Goal: Task Accomplishment & Management: Use online tool/utility

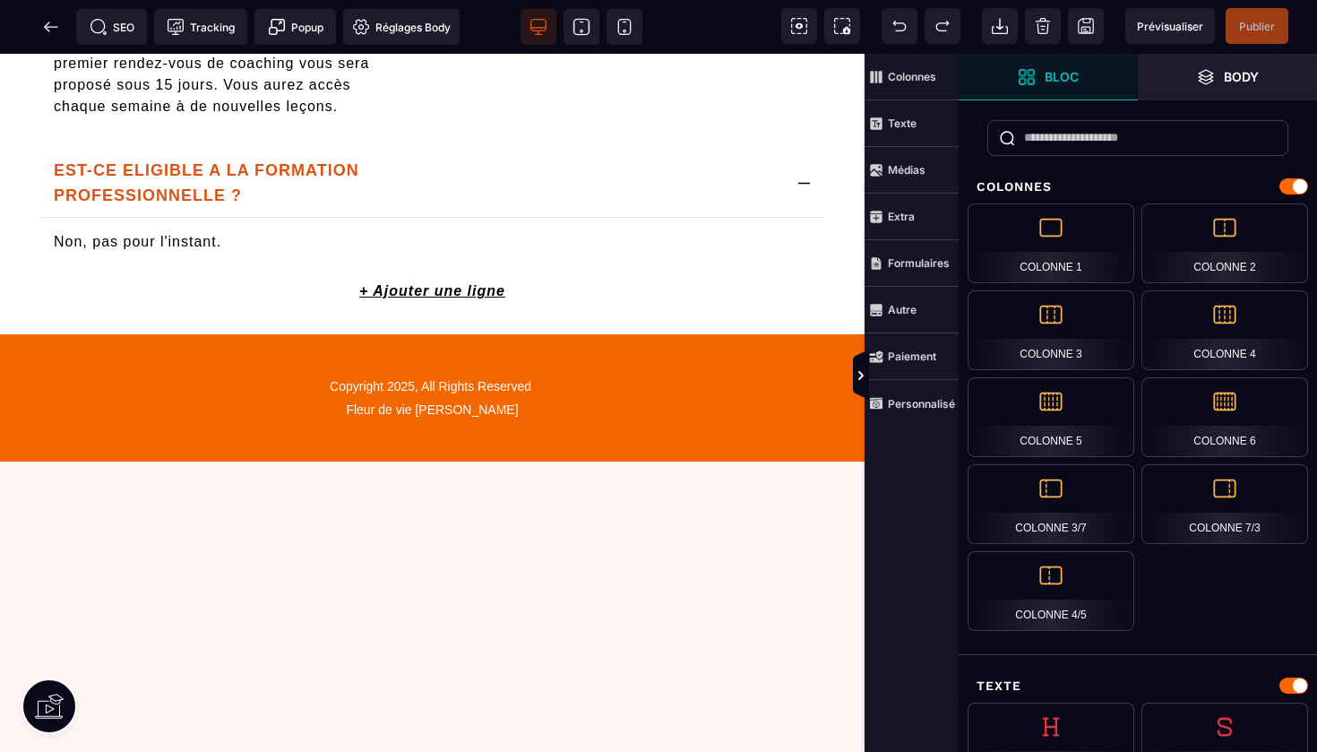
scroll to position [3810, 0]
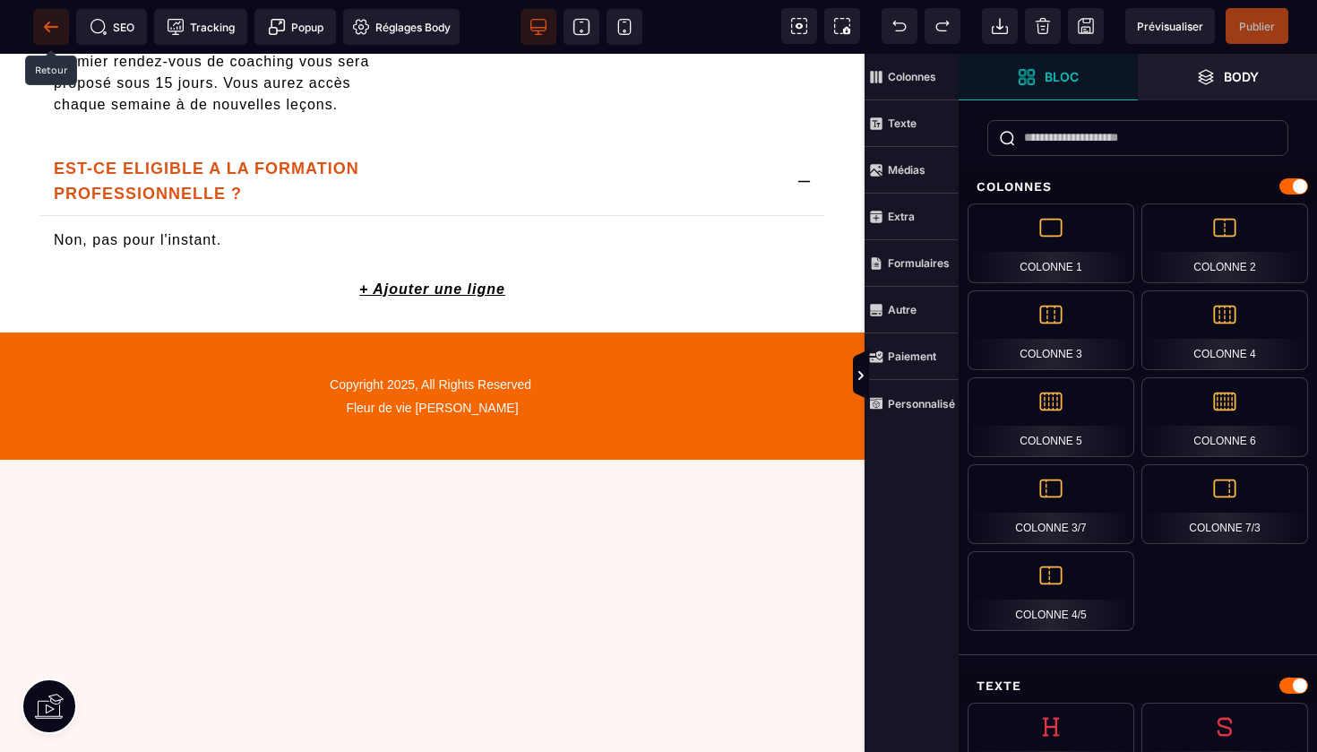
click at [51, 22] on icon at bounding box center [51, 27] width 18 height 18
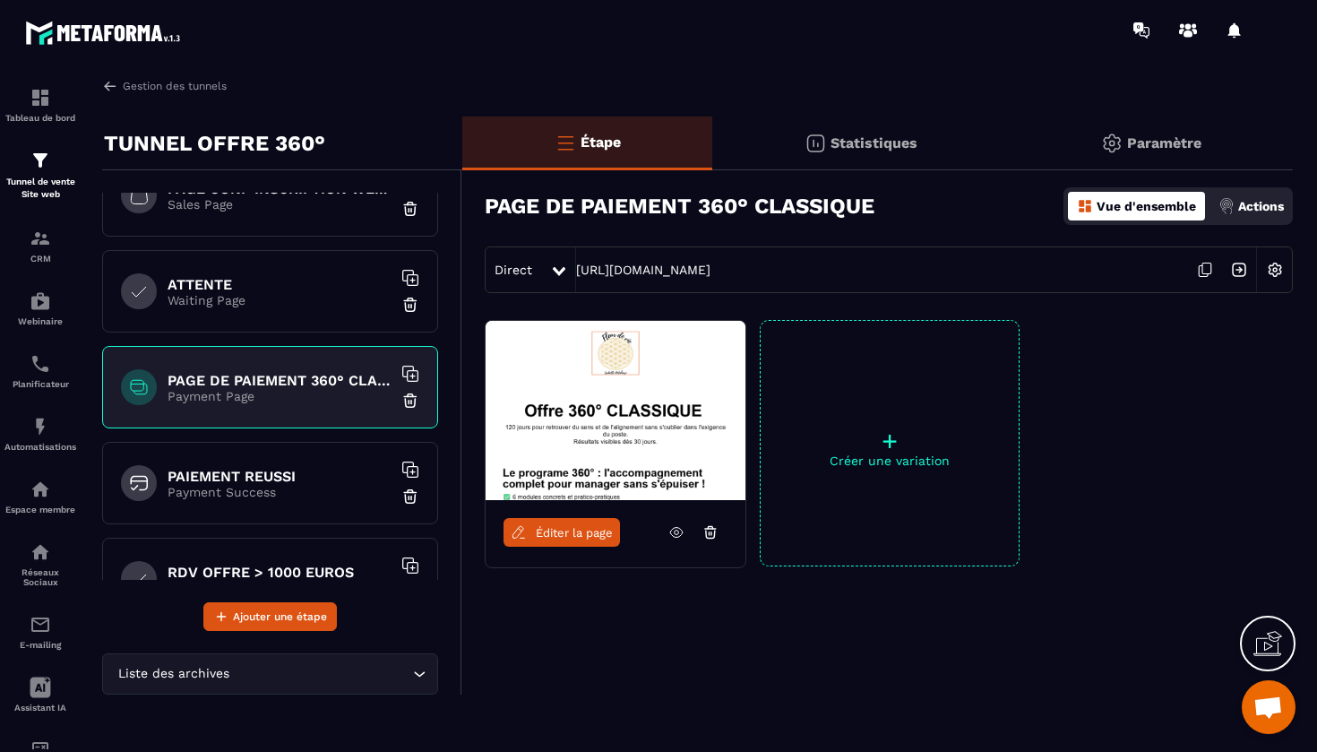
scroll to position [135, 0]
click at [279, 484] on p "Payment Success" at bounding box center [280, 491] width 224 height 14
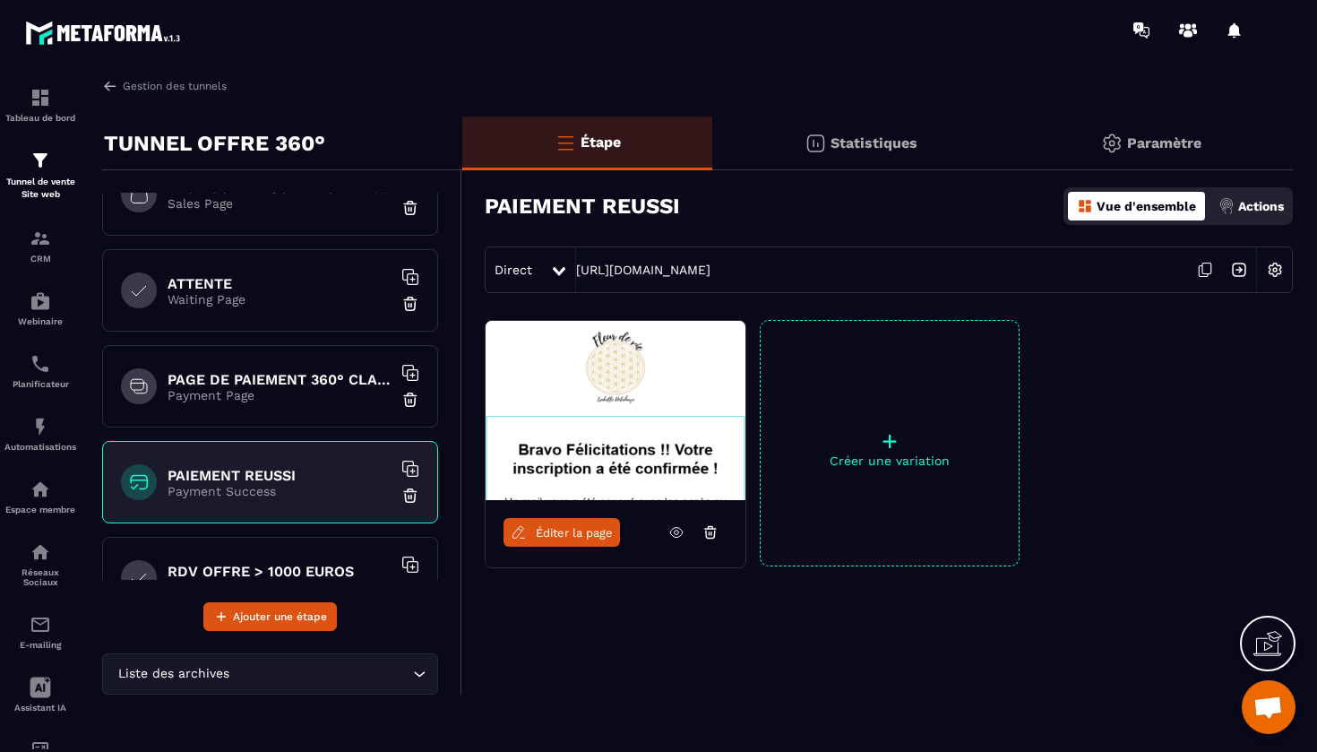
click at [677, 529] on icon at bounding box center [676, 532] width 16 height 16
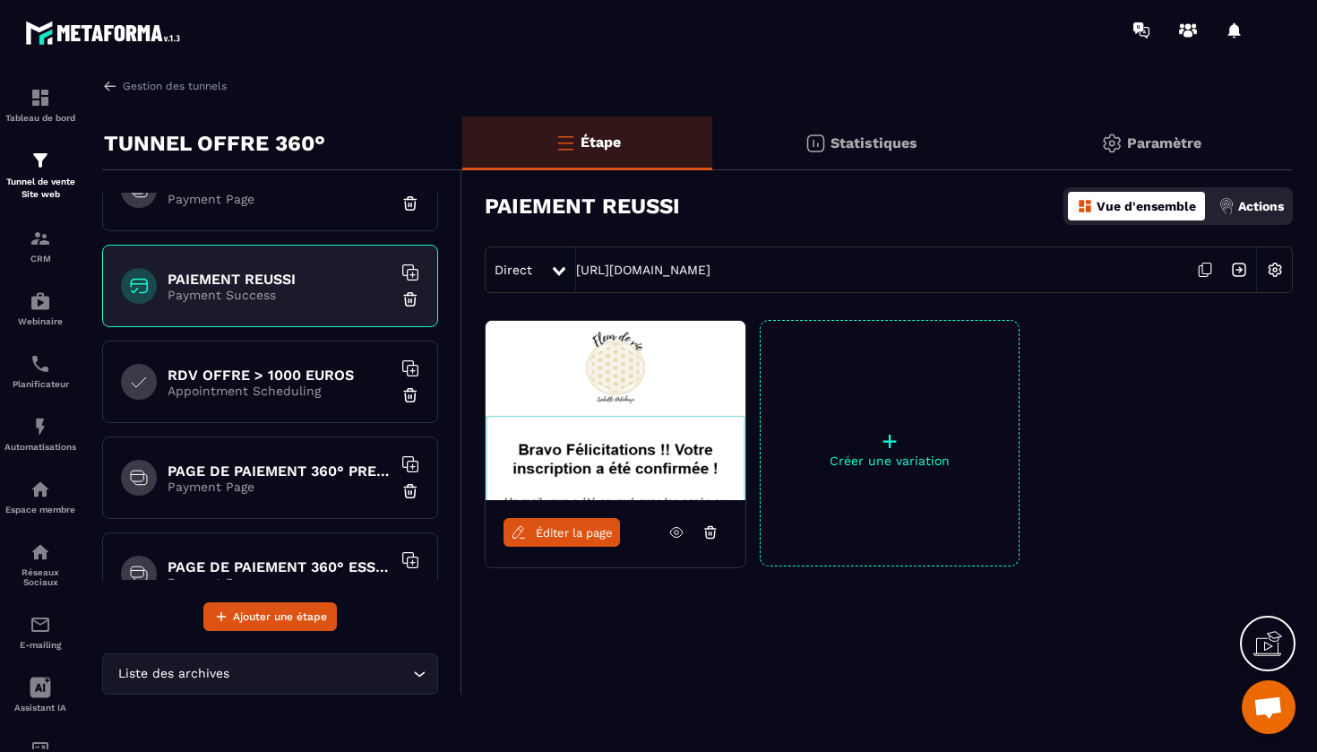
scroll to position [339, 0]
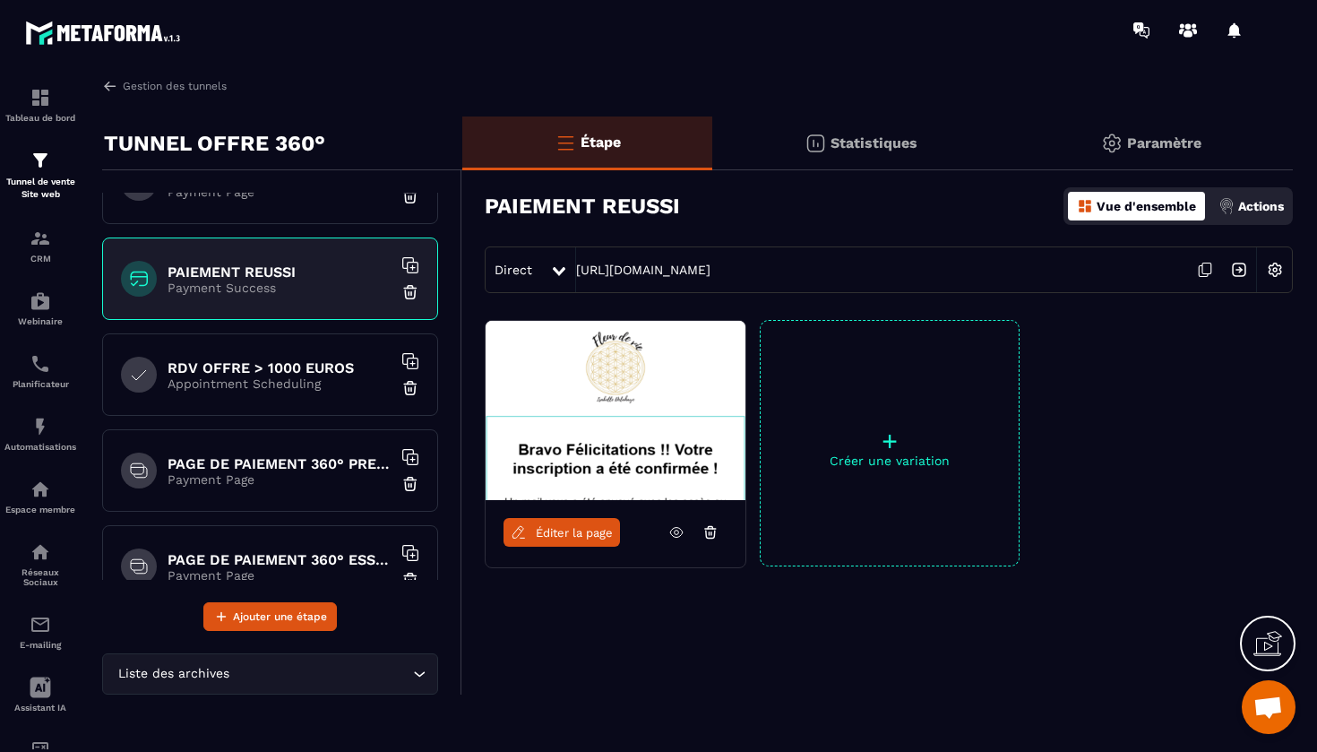
click at [246, 373] on h6 "RDV OFFRE > 1000 EUROS" at bounding box center [280, 367] width 224 height 17
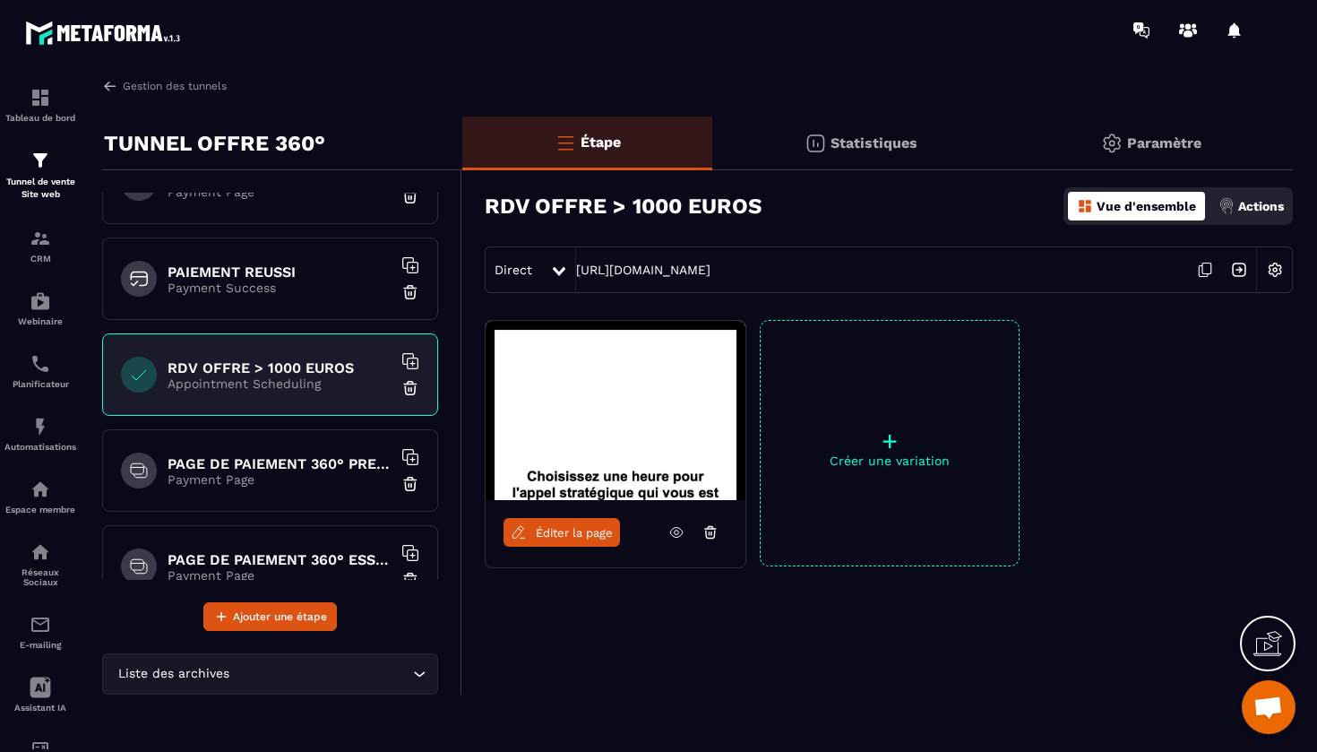
click at [569, 530] on span "Éditer la page" at bounding box center [574, 532] width 77 height 13
click at [263, 456] on h6 "PAGE DE PAIEMENT 360° PREMIUM" at bounding box center [280, 463] width 224 height 17
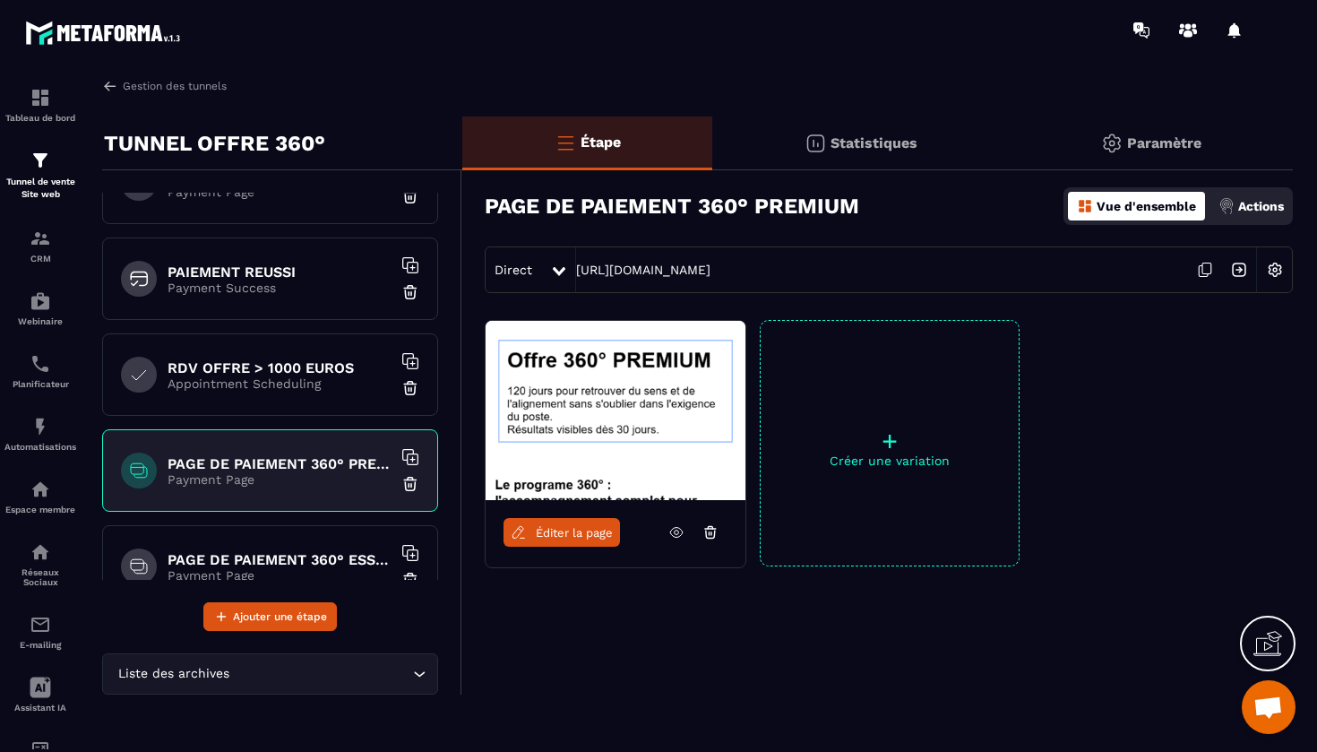
click at [565, 534] on span "Éditer la page" at bounding box center [574, 532] width 77 height 13
click at [241, 573] on p "Payment Page" at bounding box center [280, 575] width 224 height 14
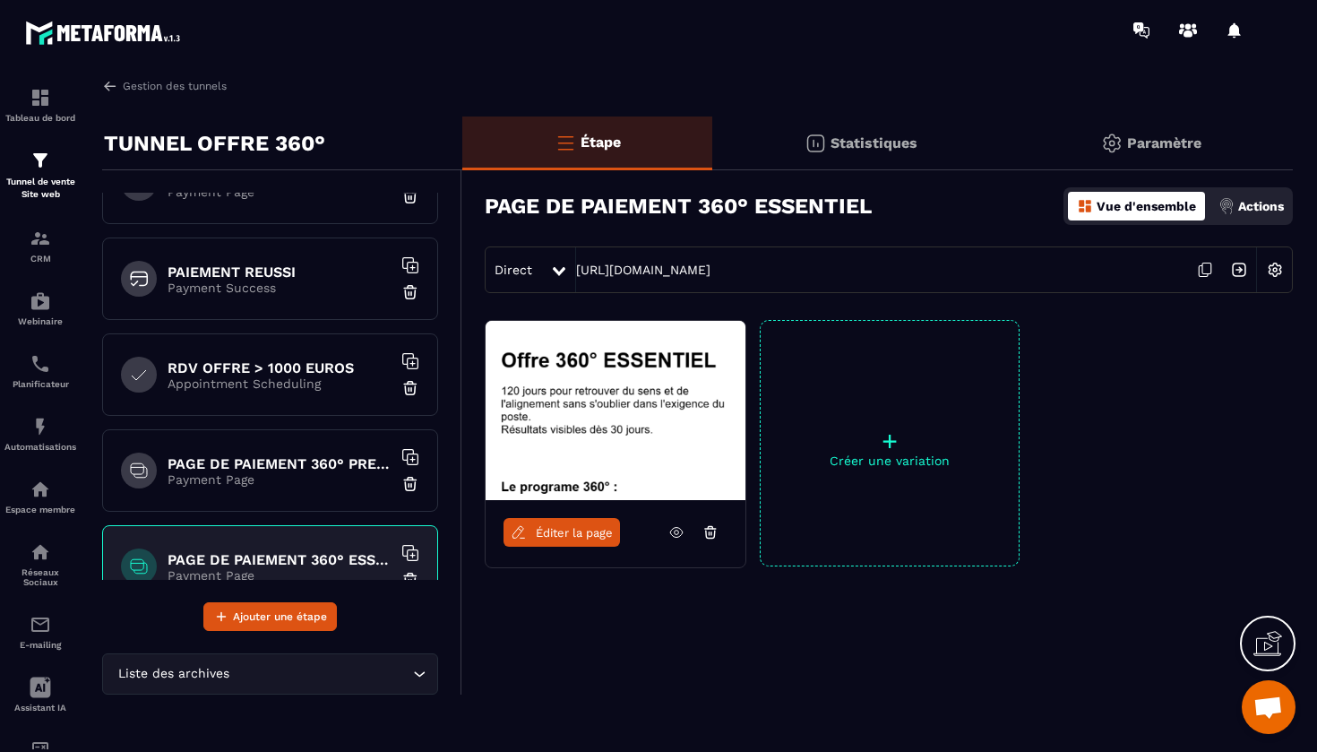
click at [563, 534] on span "Éditer la page" at bounding box center [574, 532] width 77 height 13
